Goal: Information Seeking & Learning: Learn about a topic

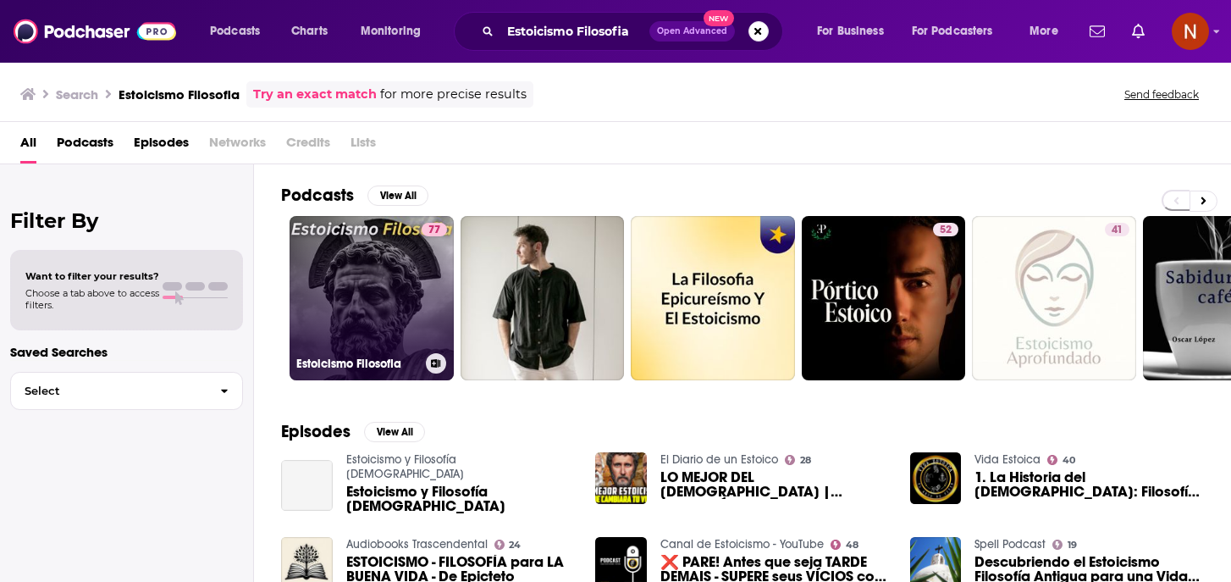
click at [337, 358] on h3 "Estoicismo Filosofia" at bounding box center [357, 363] width 123 height 14
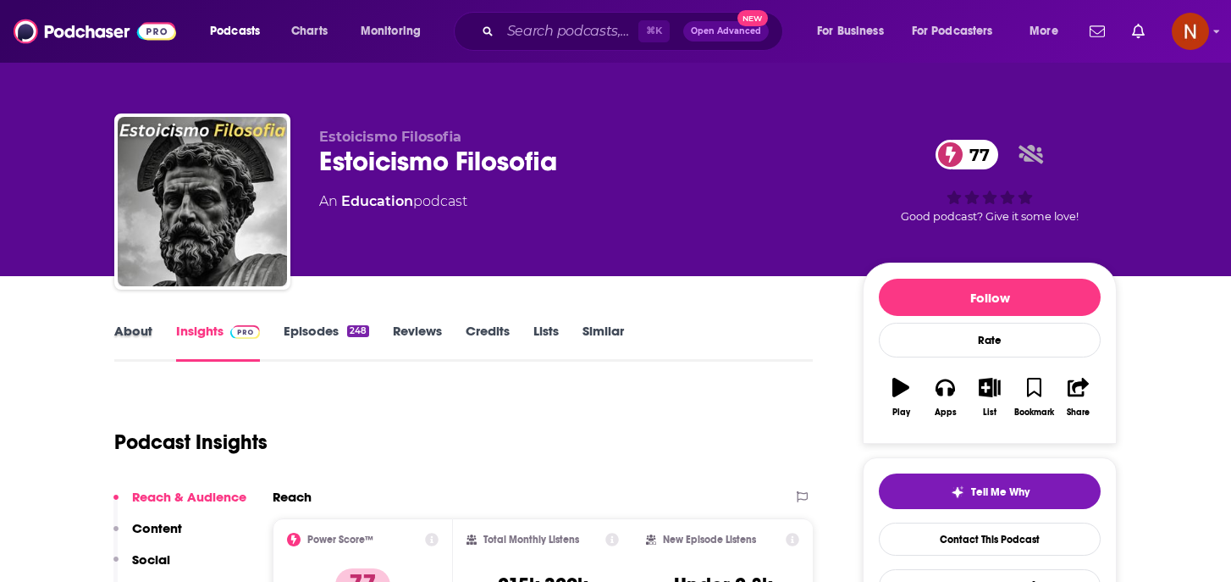
click at [163, 332] on div "About" at bounding box center [145, 342] width 62 height 39
click at [146, 332] on link "About" at bounding box center [133, 342] width 38 height 39
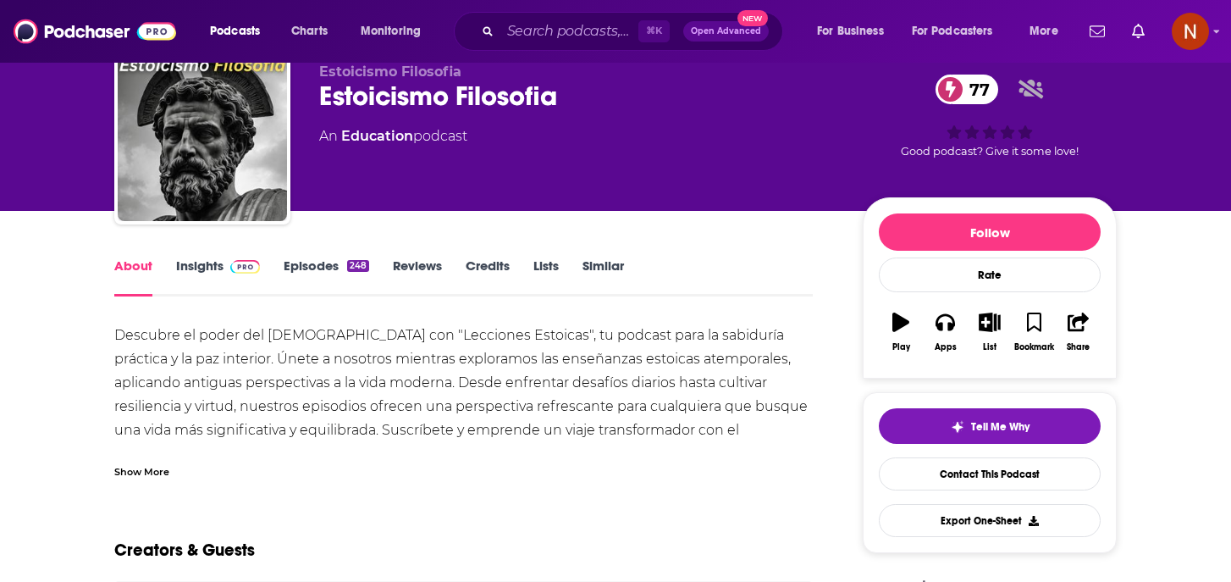
scroll to position [79, 0]
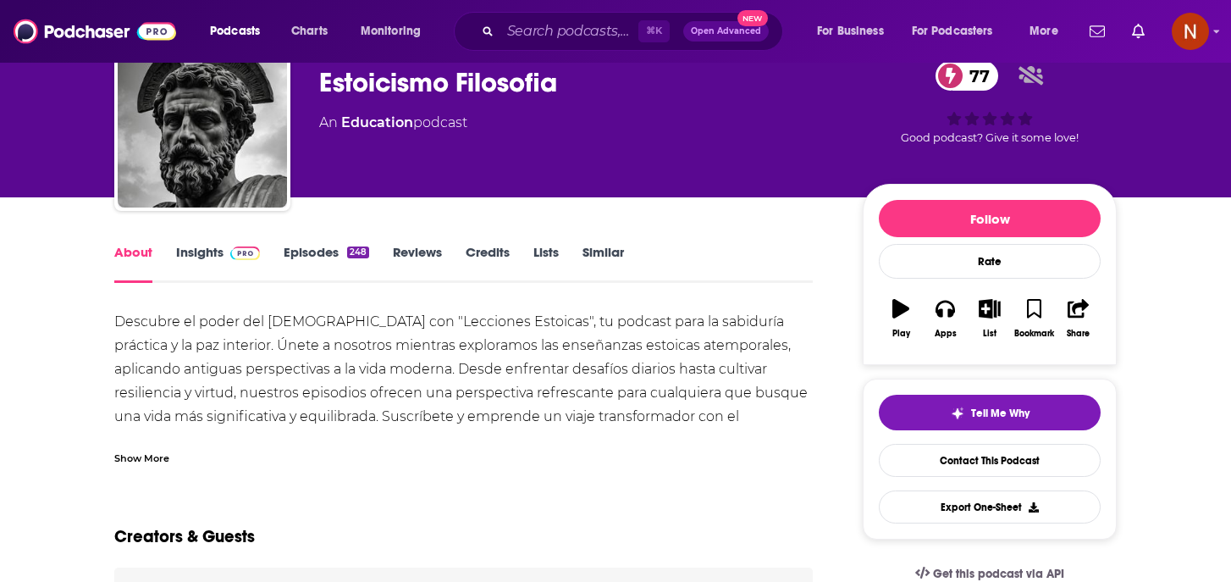
click at [159, 459] on div "Show More" at bounding box center [141, 457] width 55 height 16
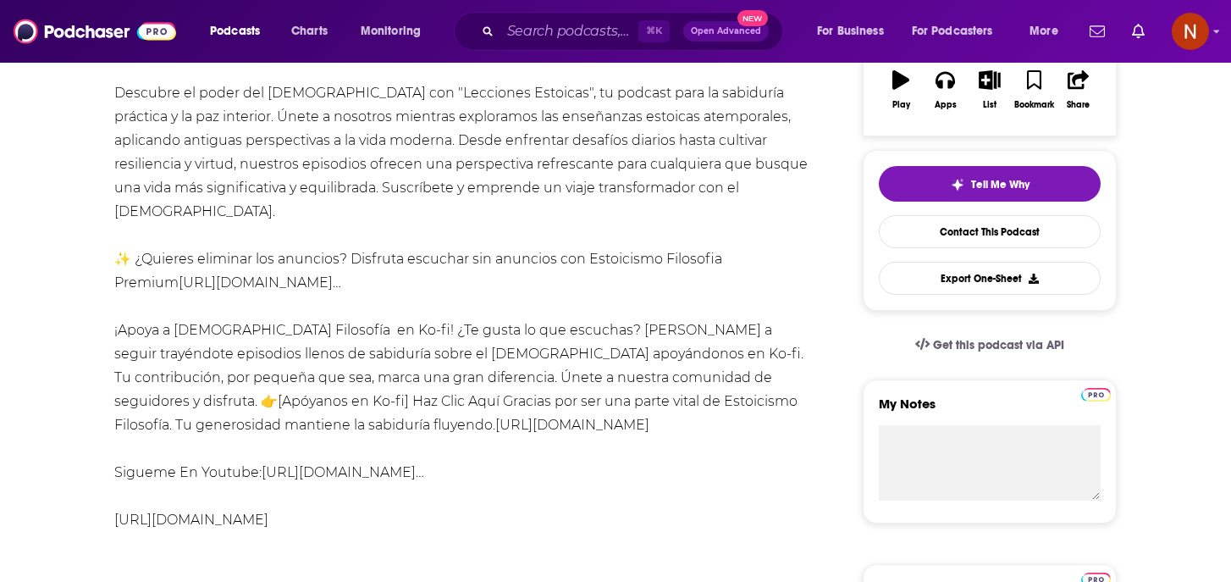
scroll to position [316, 0]
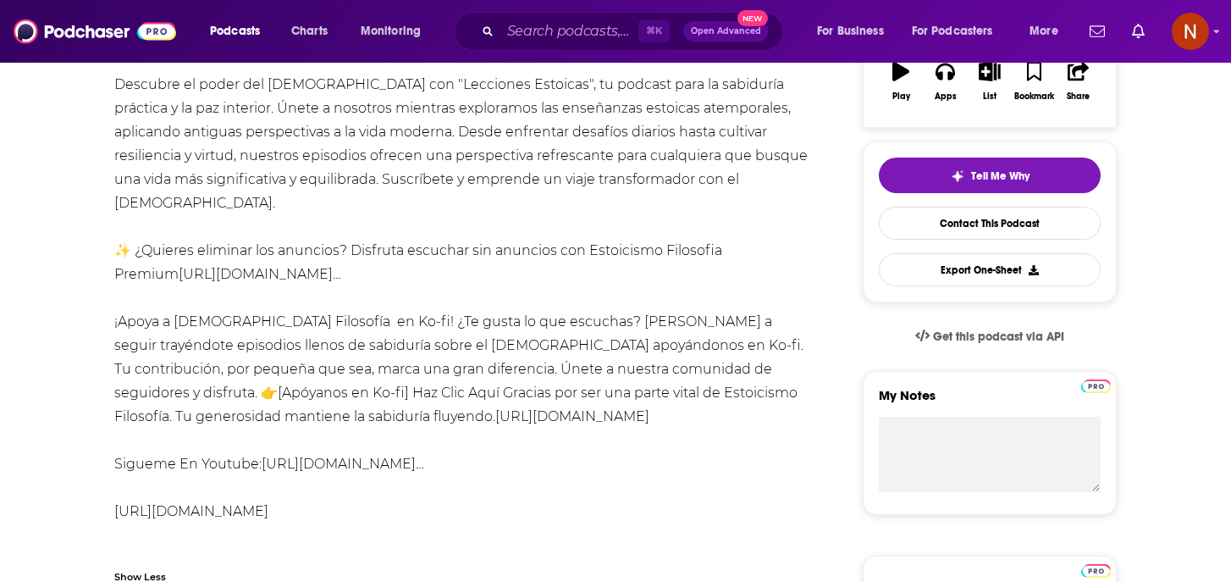
drag, startPoint x: 516, startPoint y: 394, endPoint x: 132, endPoint y: 148, distance: 455.3
click at [132, 148] on div "Descubre el poder del [DEMOGRAPHIC_DATA] con "Lecciones Estoicas", tu podcast p…" at bounding box center [463, 322] width 698 height 498
click at [362, 333] on div "Descubre el poder del [DEMOGRAPHIC_DATA] con "Lecciones Estoicas", tu podcast p…" at bounding box center [463, 322] width 698 height 498
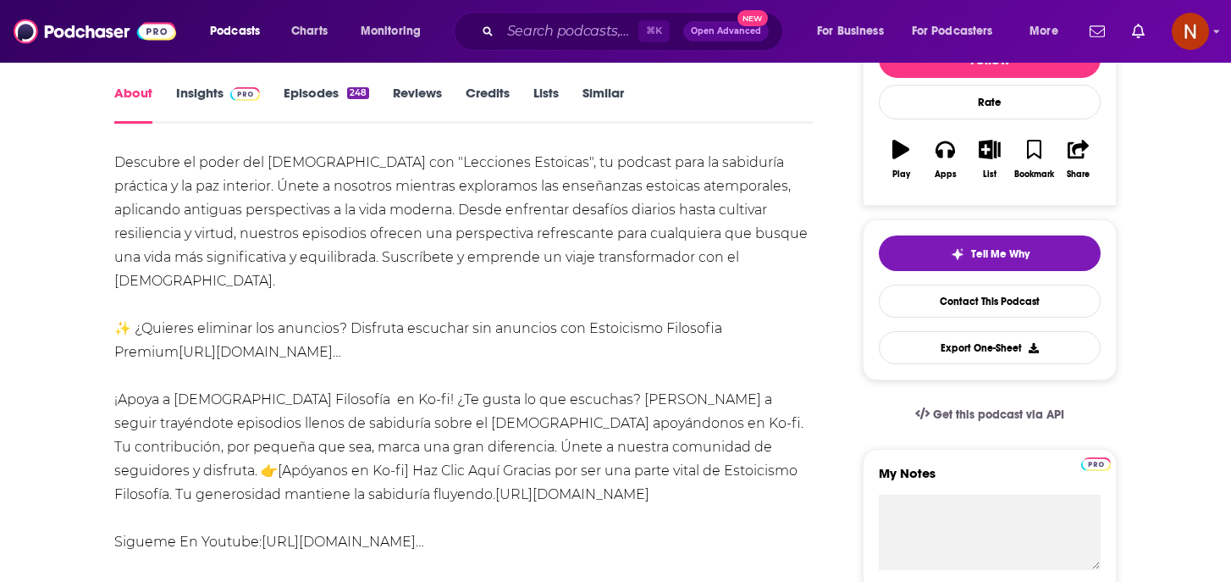
scroll to position [234, 0]
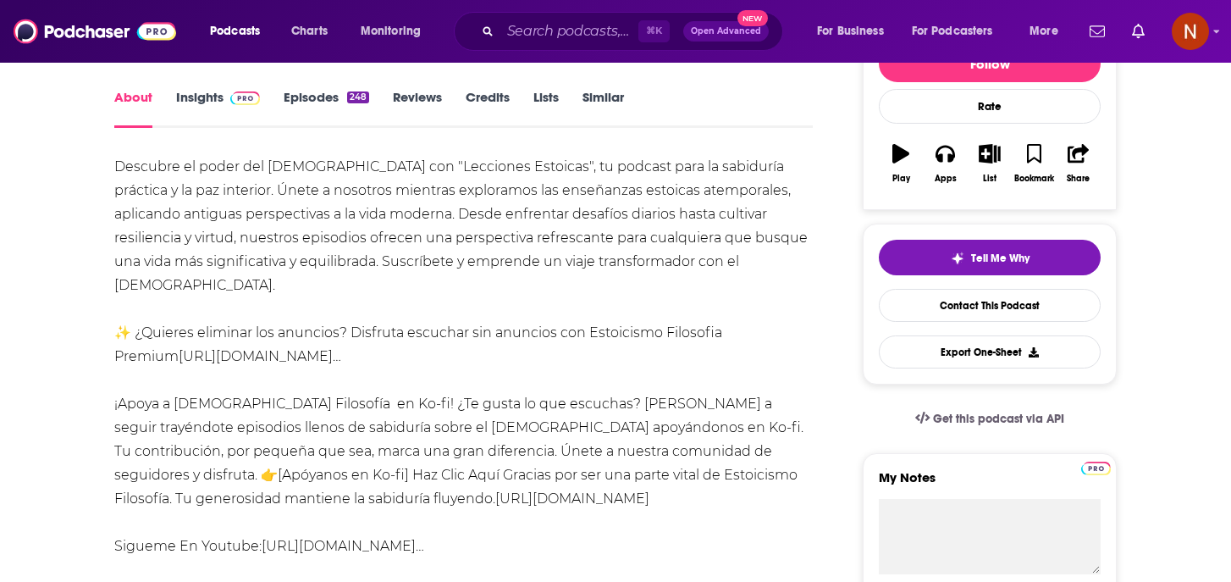
drag, startPoint x: 510, startPoint y: 483, endPoint x: 106, endPoint y: 164, distance: 515.4
copy div "Loremips do sitam con adipiscing eli "Seddoeius Temporin", ut laboree dolo ma a…"
